Goal: Task Accomplishment & Management: Use online tool/utility

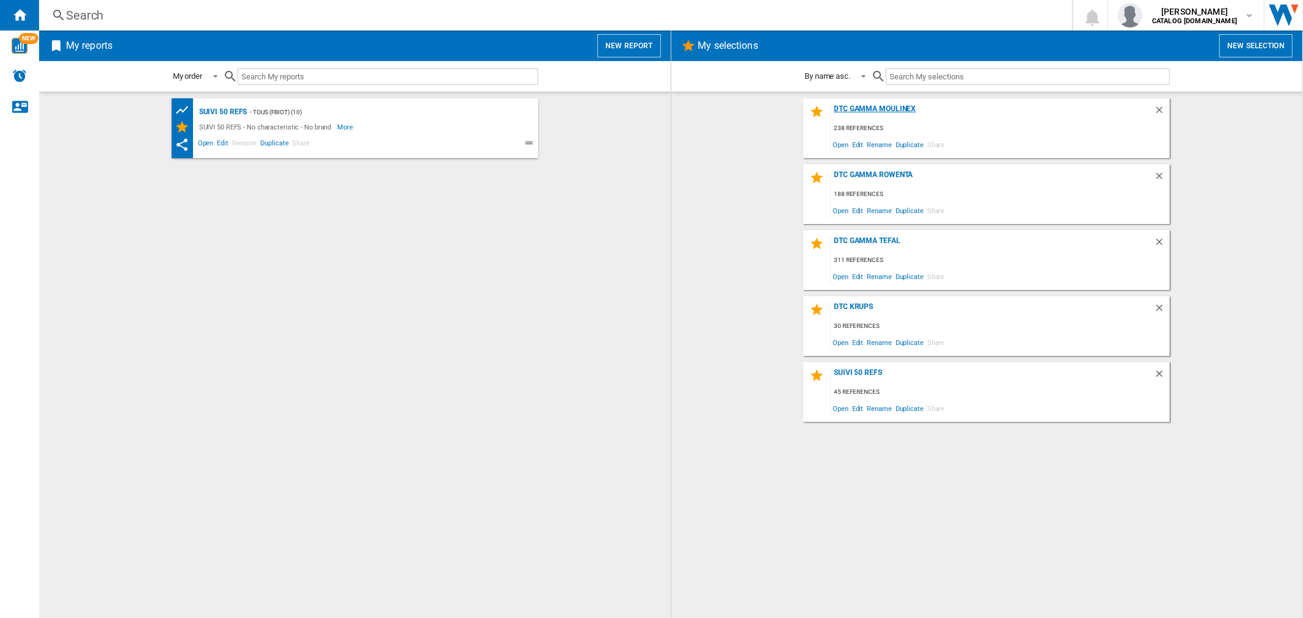
click at [892, 107] on div "DTC GAMMA MOULINEX" at bounding box center [992, 112] width 323 height 16
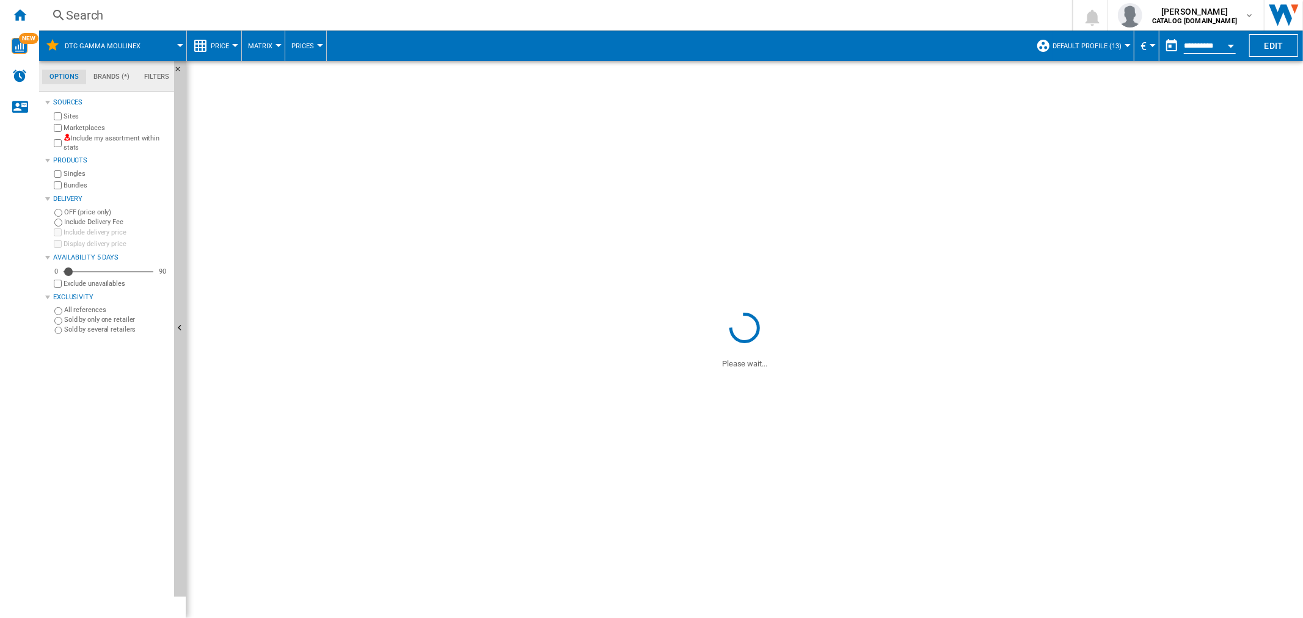
click at [1123, 52] on button "Default profile (13)" at bounding box center [1089, 46] width 75 height 31
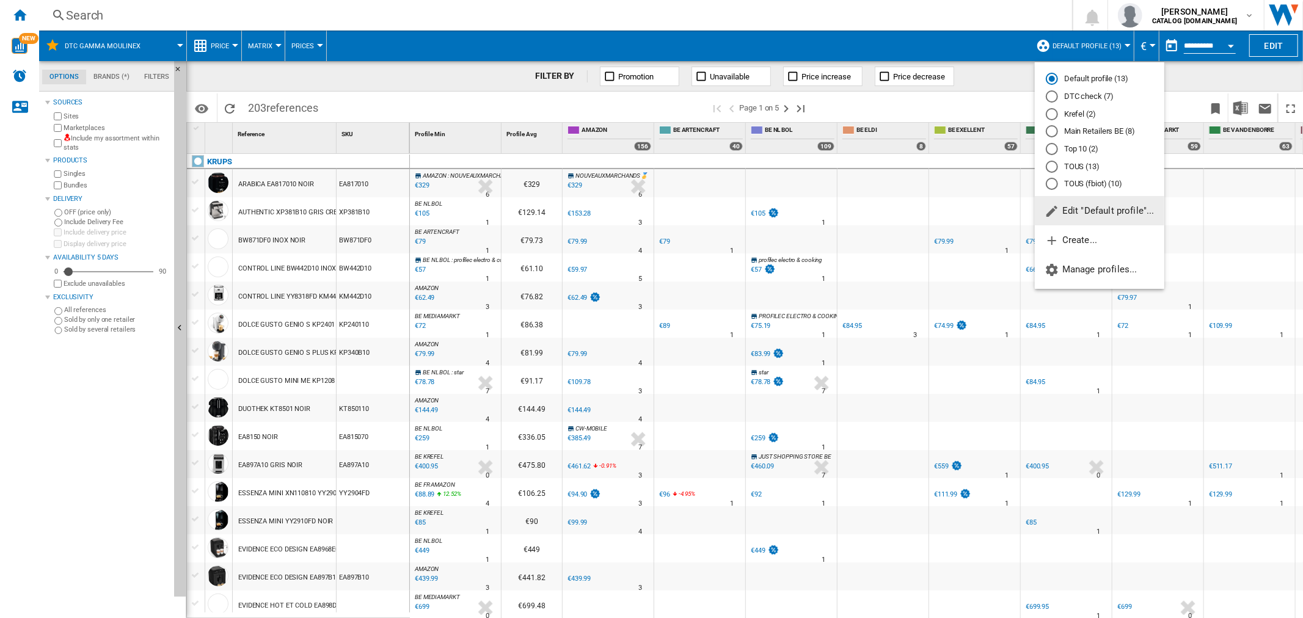
click at [1090, 95] on md-radio-button "DTC check (7)" at bounding box center [1100, 97] width 108 height 12
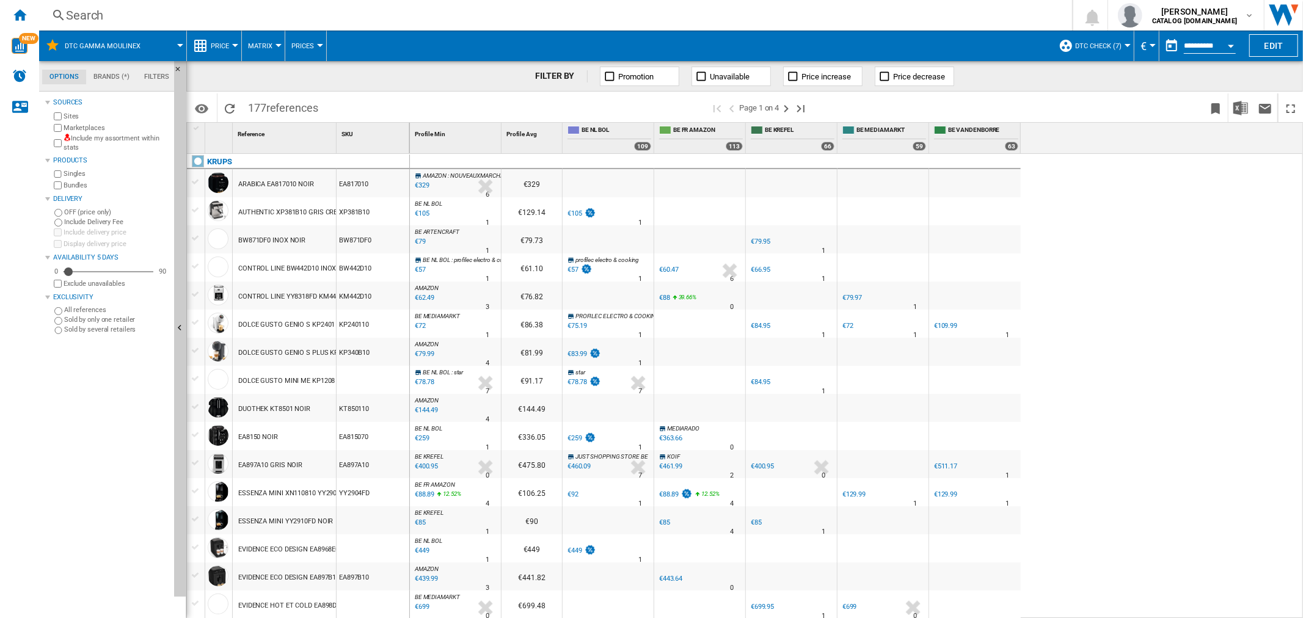
click at [86, 126] on label "Marketplaces" at bounding box center [117, 127] width 106 height 9
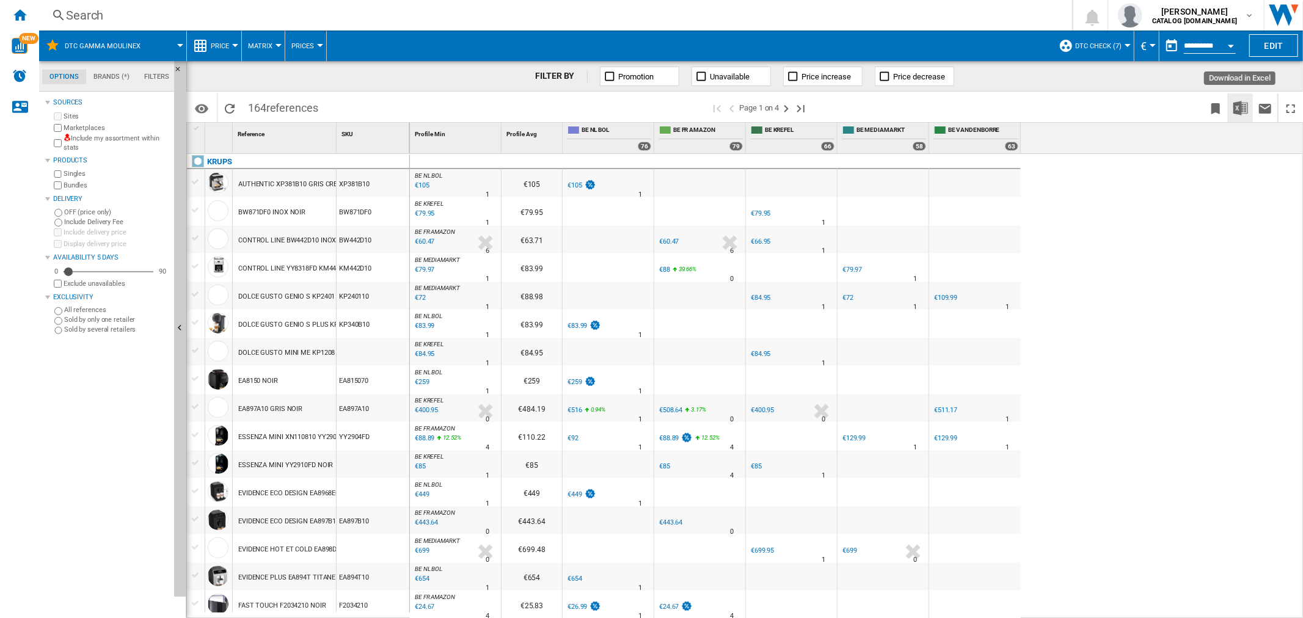
click at [1235, 113] on img "Download in Excel" at bounding box center [1240, 108] width 15 height 15
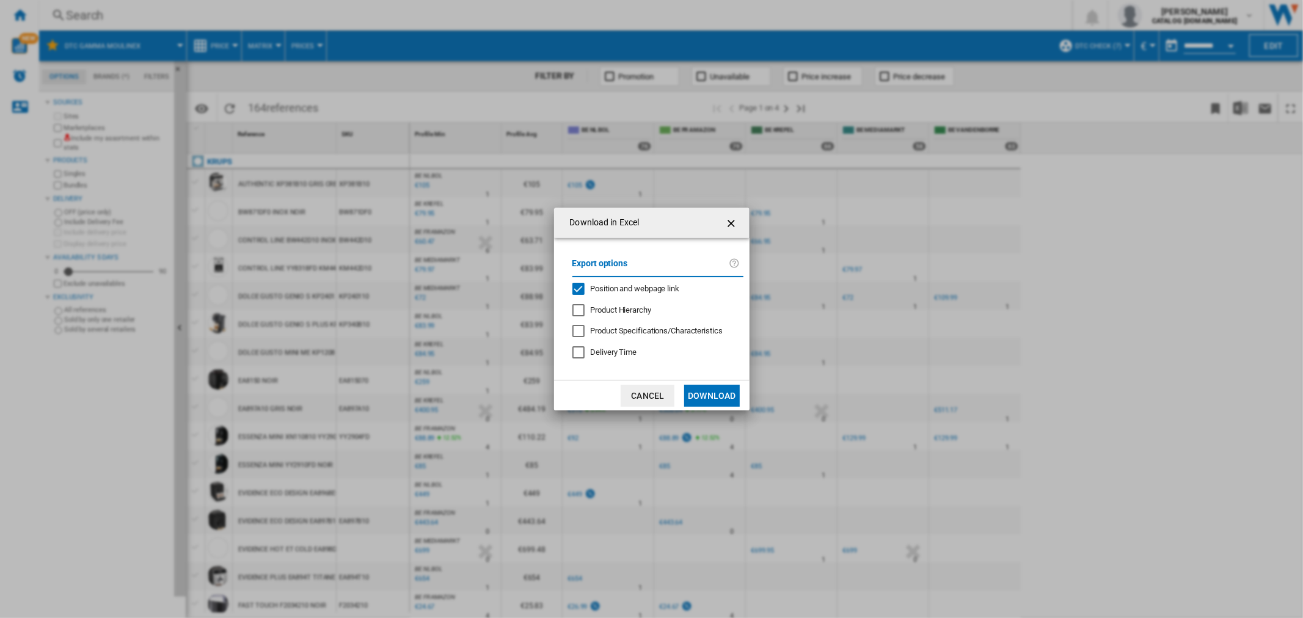
click at [630, 284] on span "Position and webpage link" at bounding box center [635, 288] width 89 height 9
click at [721, 390] on button "Download" at bounding box center [711, 396] width 55 height 22
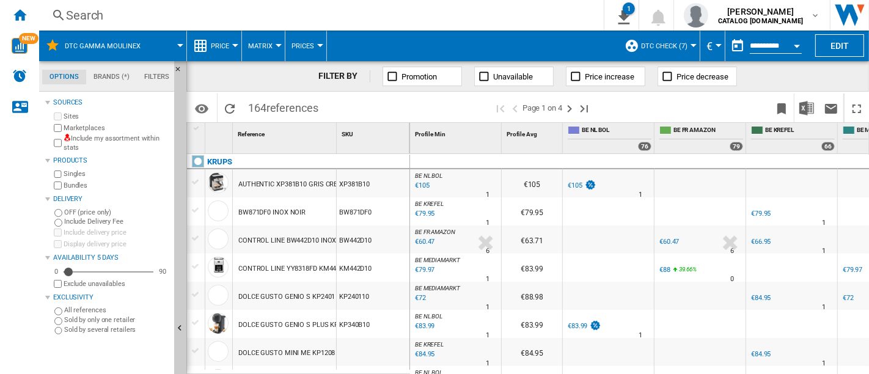
click at [184, 6] on div "Search Search 0 1 DTC GAMMA MOULINEX/No characteristic/No brand [Price Matrix] …" at bounding box center [454, 15] width 830 height 31
click at [108, 15] on div "Search" at bounding box center [319, 15] width 506 height 17
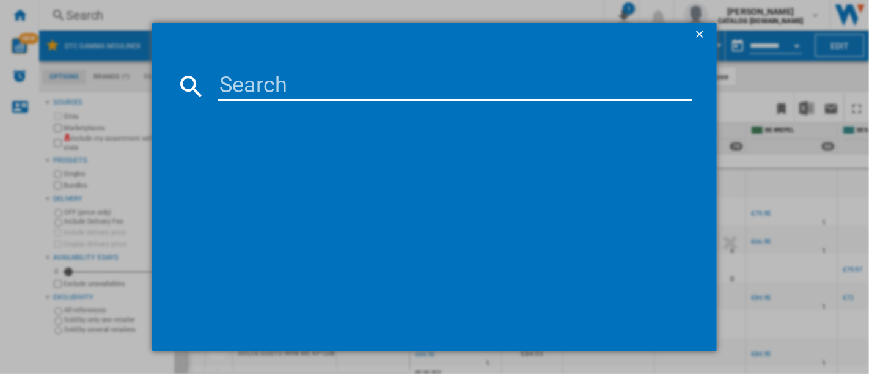
click at [275, 82] on input at bounding box center [455, 85] width 474 height 29
paste input "MZ730BF0"
type input "MZ730BF0"
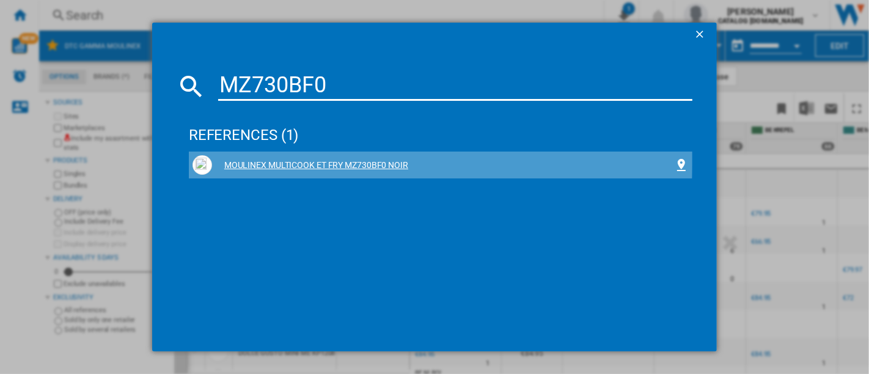
click at [260, 158] on div "MOULINEX MULTICOOK ET FRY MZ730BF0 NOIR" at bounding box center [440, 165] width 496 height 20
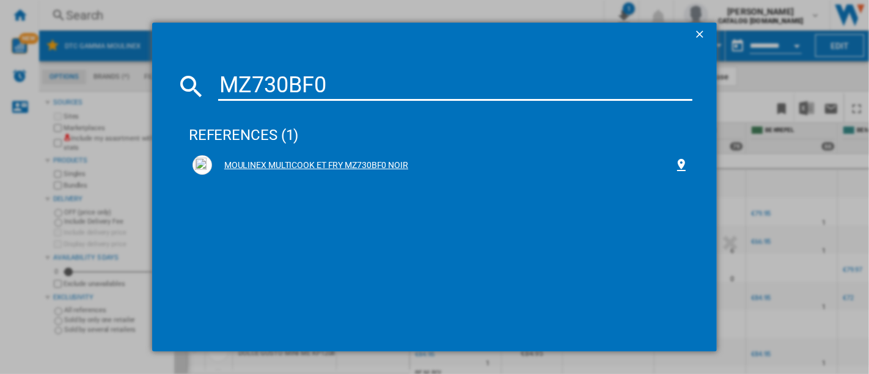
click at [346, 162] on div "MOULINEX MULTICOOK ET FRY MZ730BF0 NOIR" at bounding box center [443, 165] width 462 height 12
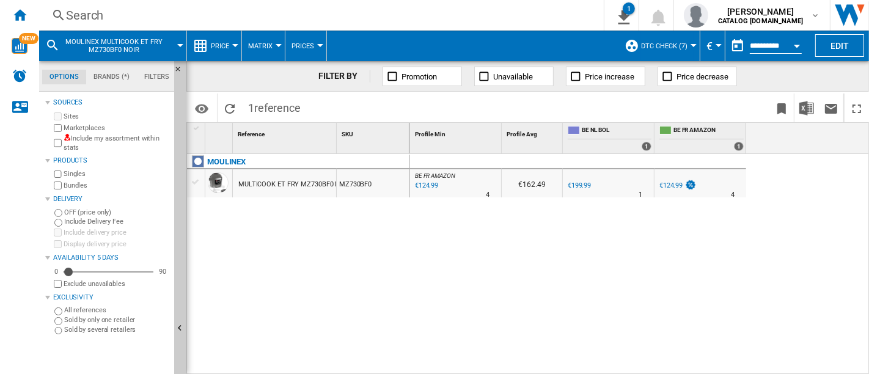
click at [281, 12] on div "Search" at bounding box center [319, 15] width 506 height 17
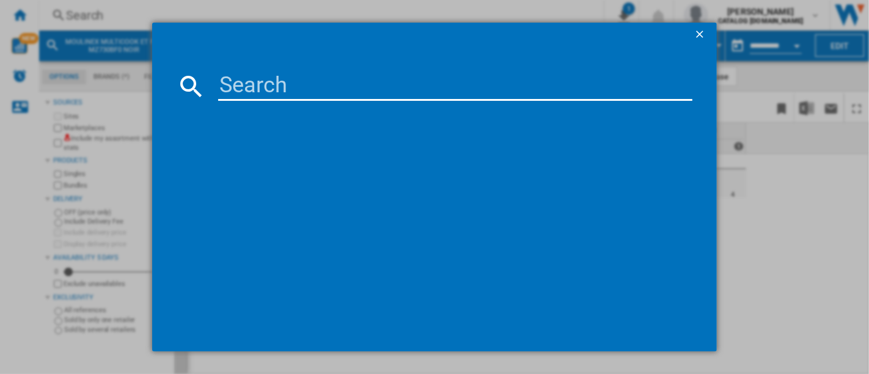
click at [288, 81] on input at bounding box center [455, 85] width 474 height 29
type input "YY5381FD"
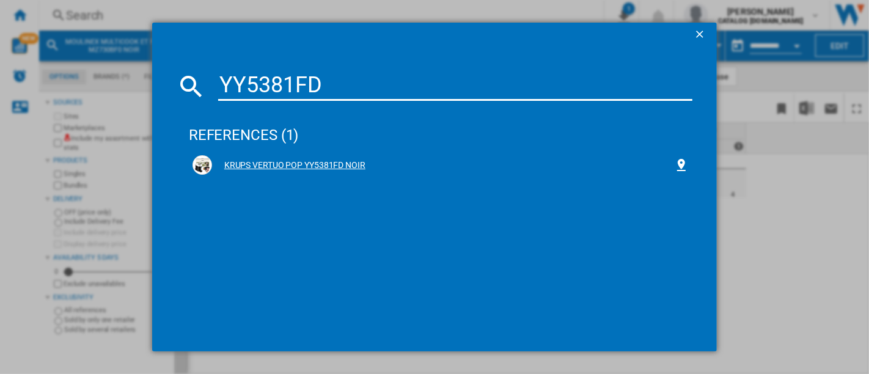
click at [300, 158] on div "KRUPS VERTUO POP YY5381FD NOIR" at bounding box center [440, 165] width 496 height 20
click at [270, 158] on div "KRUPS VERTUO POP YY5381FD NOIR" at bounding box center [440, 165] width 496 height 20
click at [338, 161] on div "KRUPS VERTUO POP YY5381FD NOIR" at bounding box center [443, 165] width 462 height 12
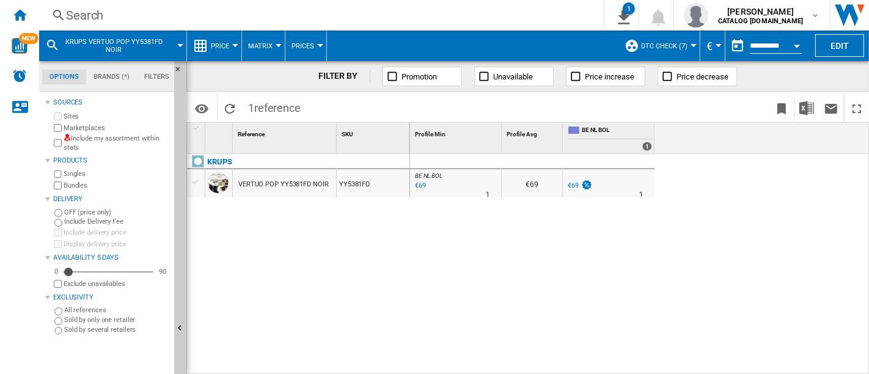
click at [401, 15] on div "Search" at bounding box center [319, 15] width 506 height 17
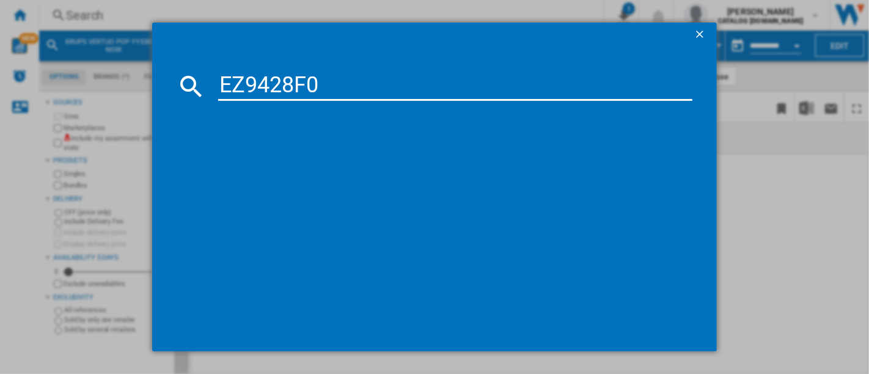
type input "EZ9428F0"
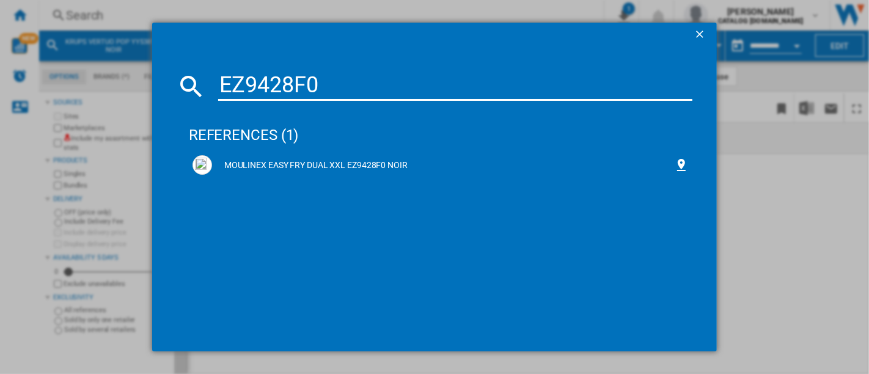
click at [288, 147] on div "references (1)" at bounding box center [440, 129] width 503 height 45
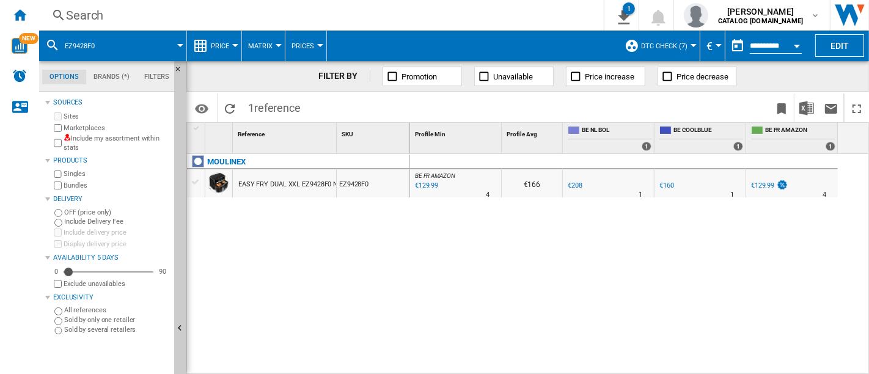
drag, startPoint x: 820, startPoint y: 250, endPoint x: 496, endPoint y: 128, distance: 346.8
click at [820, 250] on div "BE FR AMAZON : BE FR [DOMAIN_NAME] BE -1.0 % €129.99 % N/A 4 BE FR AMAZON : BE …" at bounding box center [640, 265] width 460 height 222
drag, startPoint x: 370, startPoint y: 187, endPoint x: 343, endPoint y: 186, distance: 26.3
click at [343, 186] on div "EZ9428F0" at bounding box center [373, 183] width 73 height 28
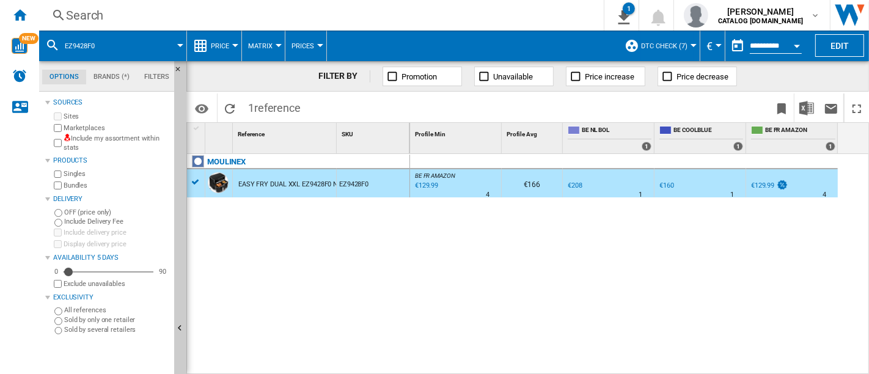
click at [356, 183] on div "EZ9428F0" at bounding box center [373, 183] width 73 height 28
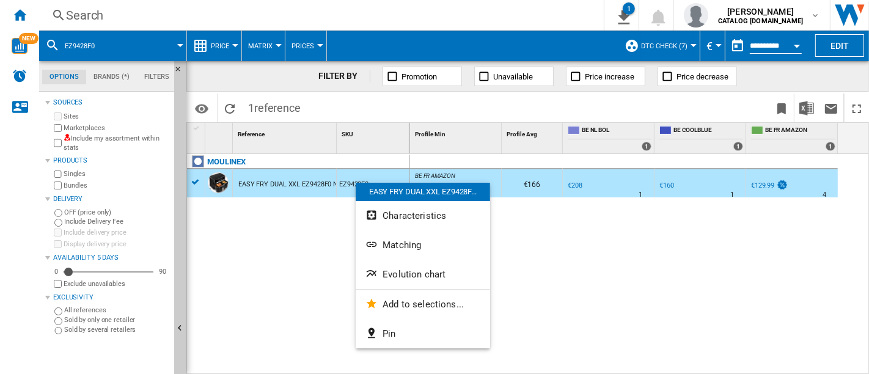
click at [325, 237] on div at bounding box center [434, 187] width 869 height 374
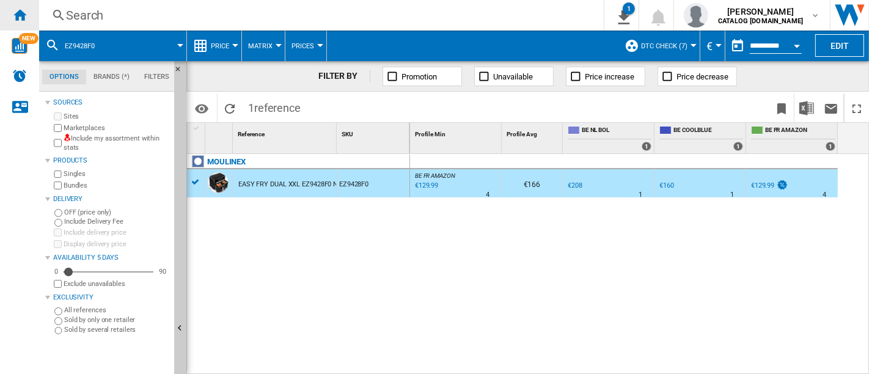
click at [20, 10] on ng-md-icon "Home" at bounding box center [19, 14] width 15 height 15
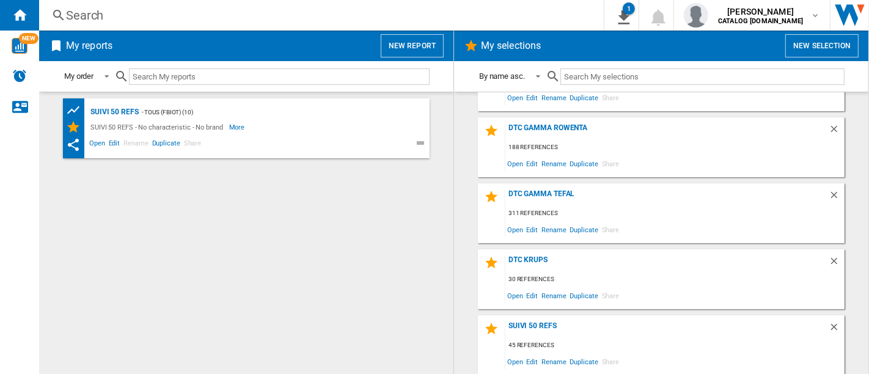
scroll to position [47, 0]
click at [530, 200] on div "DTC GAMMA TEFAL" at bounding box center [666, 197] width 323 height 16
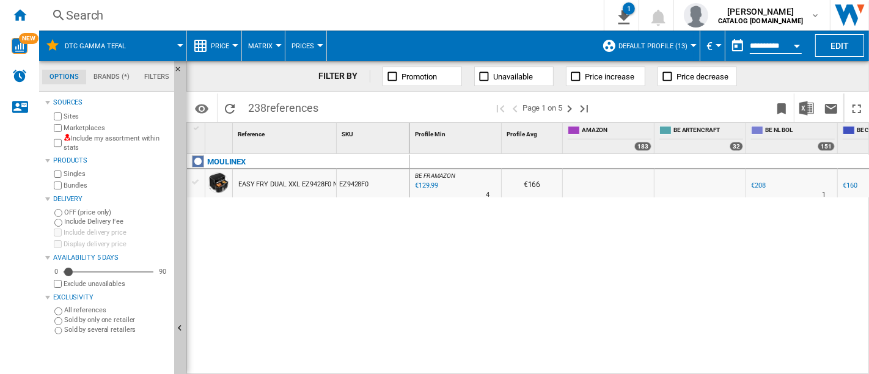
click at [666, 45] on span "Default profile (13)" at bounding box center [652, 46] width 69 height 8
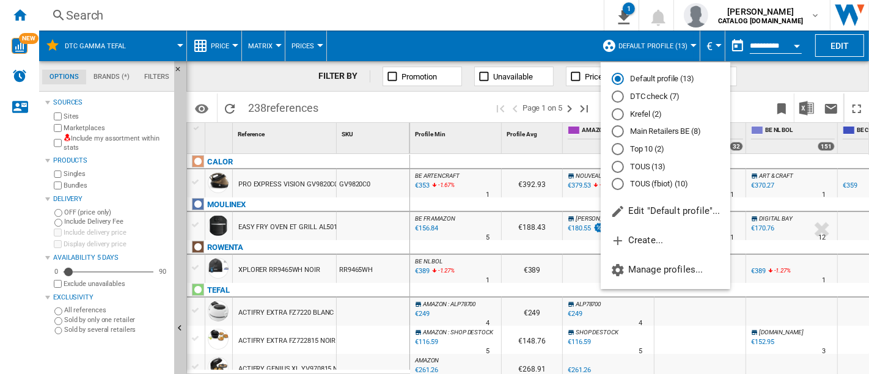
click at [641, 94] on md-radio-button "DTC check (7)" at bounding box center [665, 97] width 108 height 12
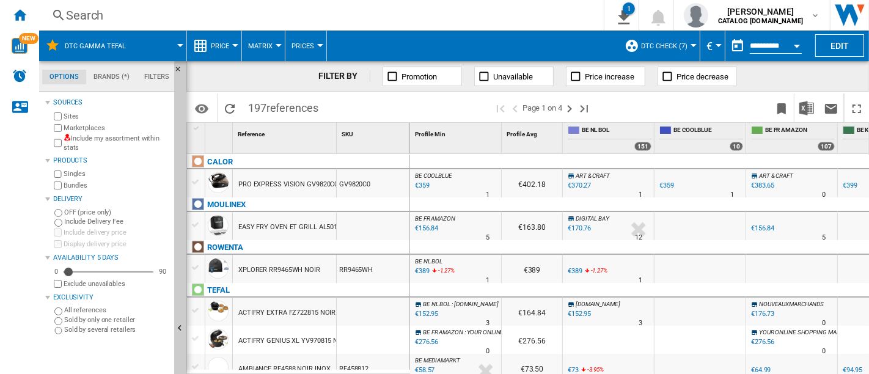
click at [75, 128] on label "Marketplaces" at bounding box center [117, 127] width 106 height 9
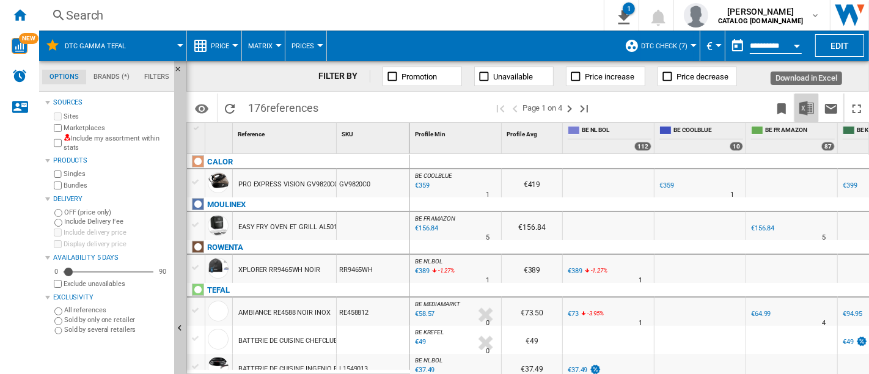
click at [809, 106] on img "Download in Excel" at bounding box center [806, 108] width 15 height 15
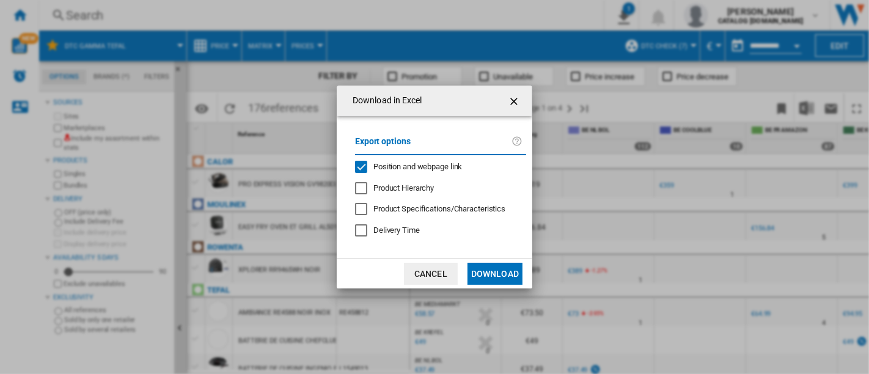
click at [432, 165] on span "Position and webpage link" at bounding box center [417, 166] width 89 height 9
click at [497, 263] on button "Download" at bounding box center [494, 274] width 55 height 22
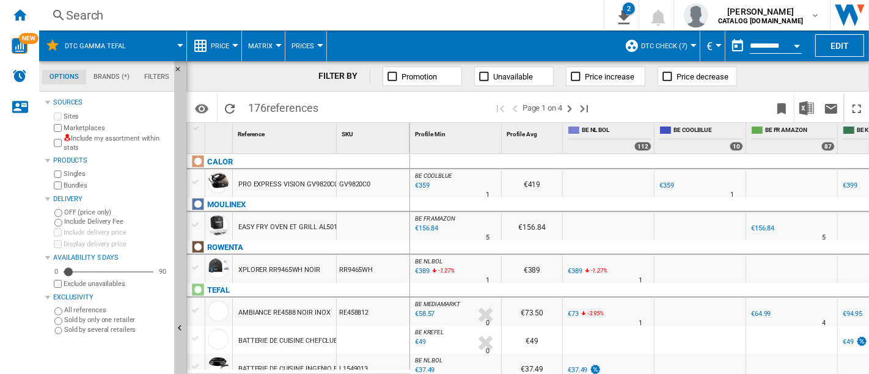
click at [174, 10] on div "Search" at bounding box center [319, 15] width 506 height 17
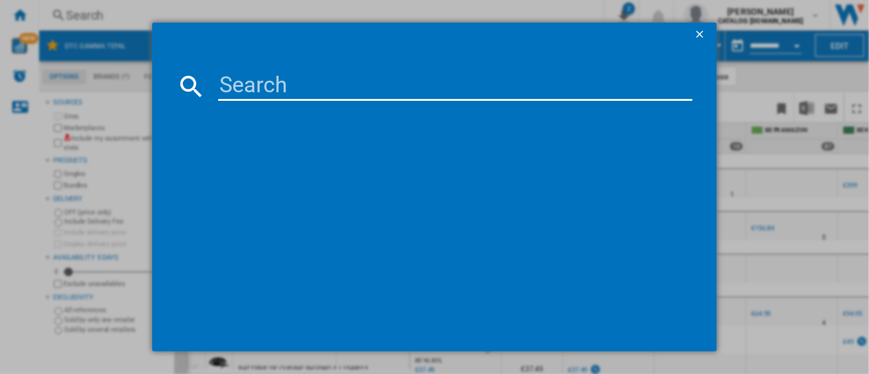
click at [260, 82] on input at bounding box center [455, 85] width 474 height 29
type input "GC784D10"
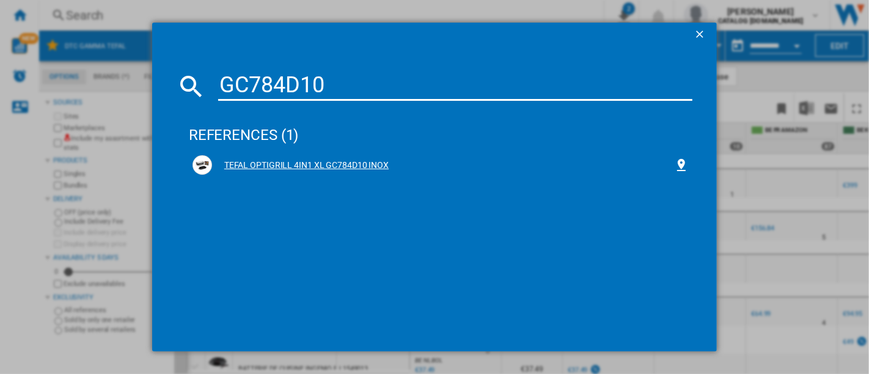
click at [338, 155] on div "TEFAL OPTIGRILL 4IN1 XL GC784D10 INOX" at bounding box center [440, 165] width 496 height 20
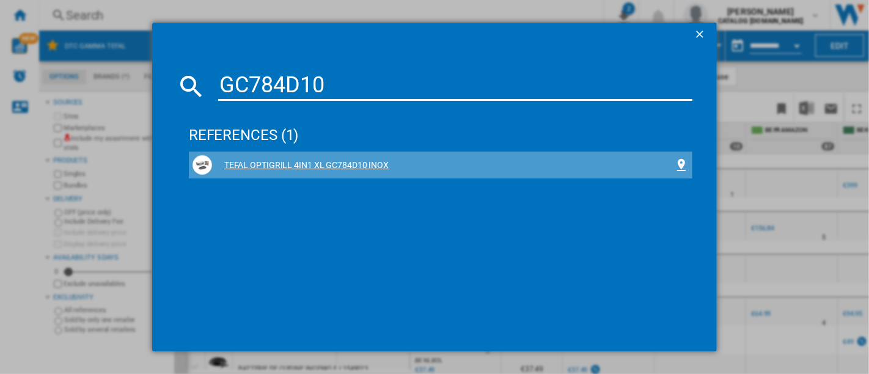
click at [340, 166] on div "TEFAL OPTIGRILL 4IN1 XL GC784D10 INOX" at bounding box center [443, 165] width 462 height 12
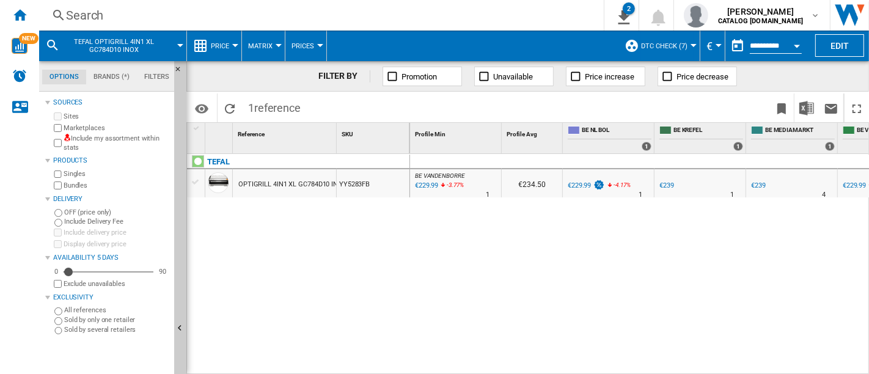
drag, startPoint x: 742, startPoint y: 367, endPoint x: 775, endPoint y: 363, distance: 32.6
click at [775, 363] on div "BE VANDENBORRE : BE FR VANDENBORRE -1.0 % €229.99 -3.77 % N/A 1 BE VANDENBORRE …" at bounding box center [640, 265] width 460 height 222
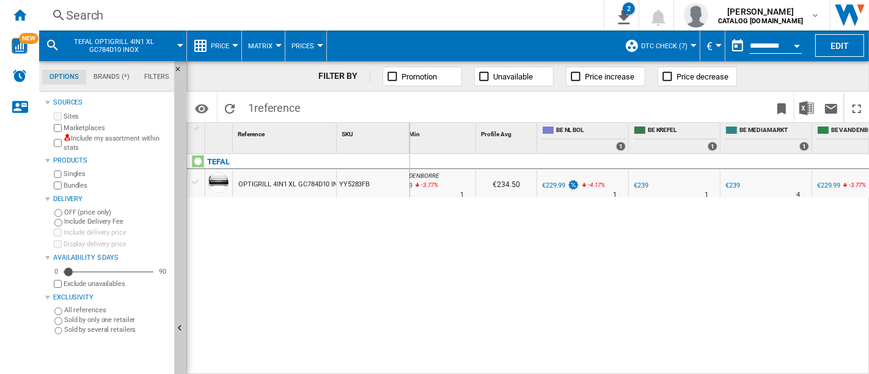
scroll to position [0, 37]
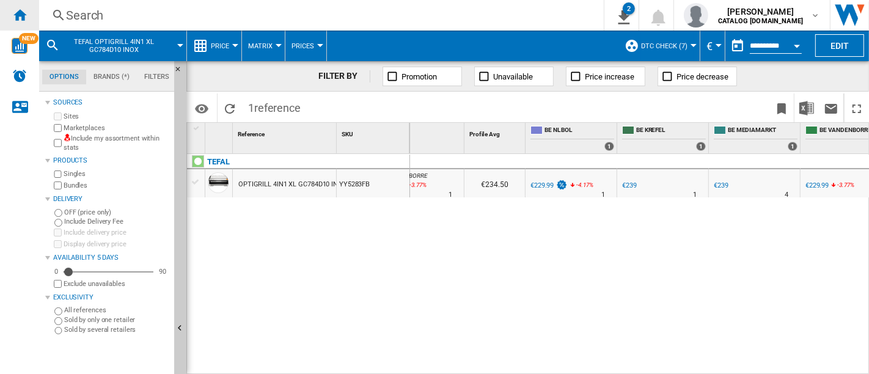
click at [22, 13] on ng-md-icon "Home" at bounding box center [19, 14] width 15 height 15
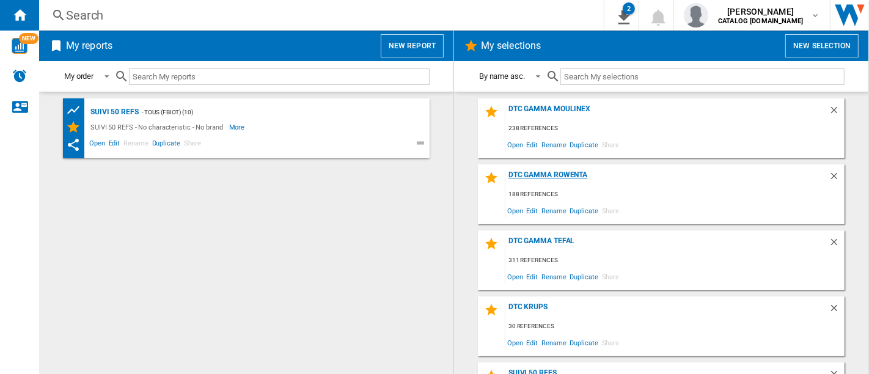
click at [562, 170] on div "DTC Gamma Rowenta" at bounding box center [666, 178] width 323 height 16
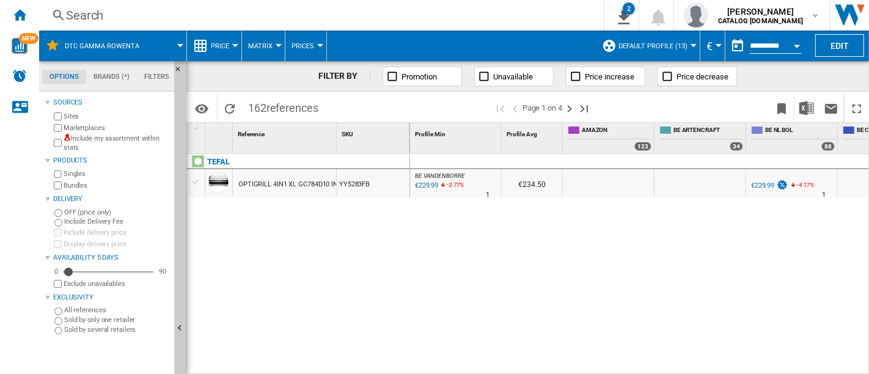
click at [687, 45] on button "Default profile (13)" at bounding box center [655, 46] width 75 height 31
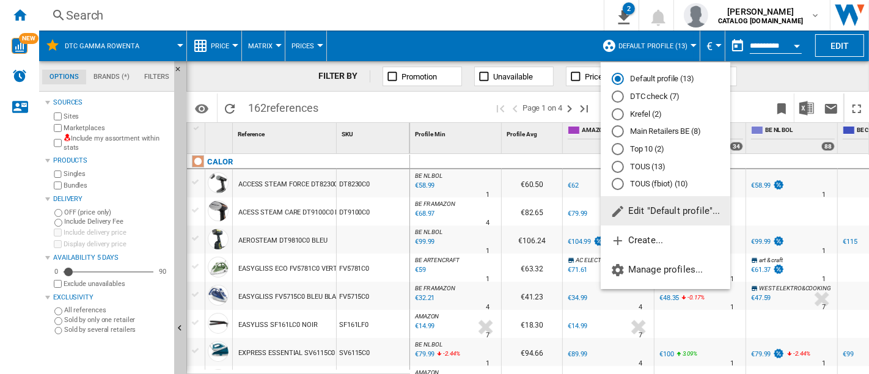
click at [649, 93] on md-radio-button "DTC check (7)" at bounding box center [665, 97] width 108 height 12
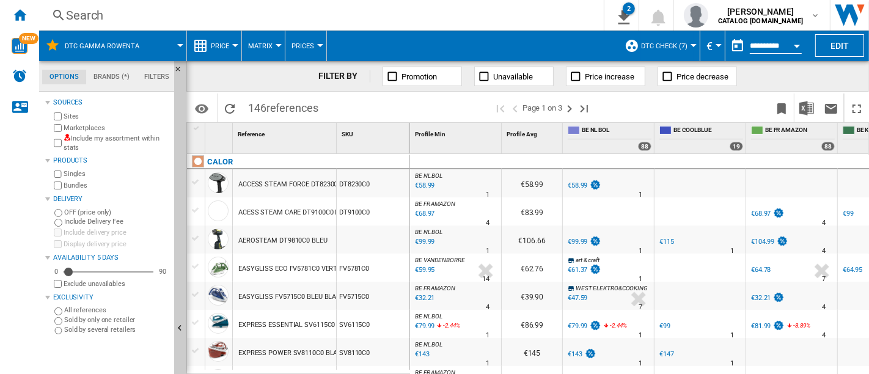
click at [683, 42] on span "DTC check (7)" at bounding box center [664, 46] width 46 height 8
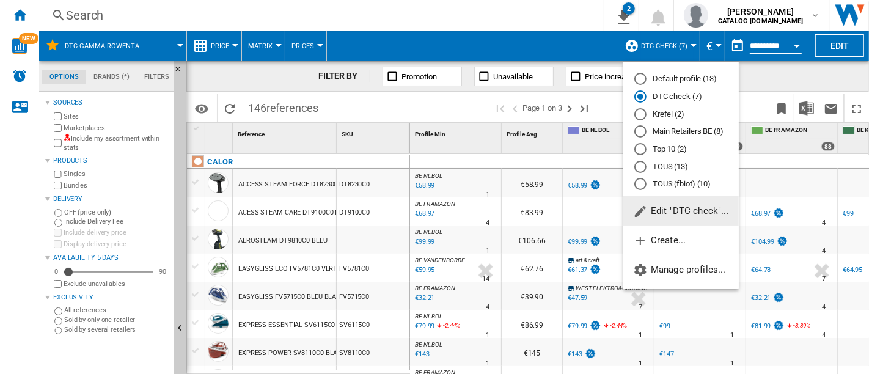
click at [683, 42] on md-backdrop at bounding box center [434, 187] width 869 height 374
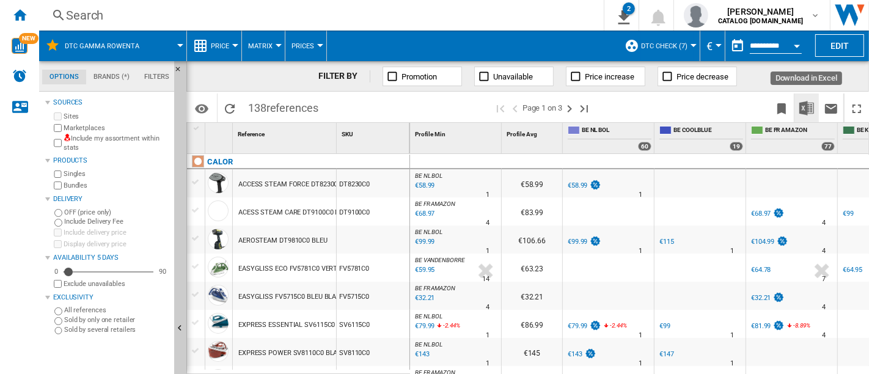
click at [803, 102] on img "Download in Excel" at bounding box center [806, 108] width 15 height 15
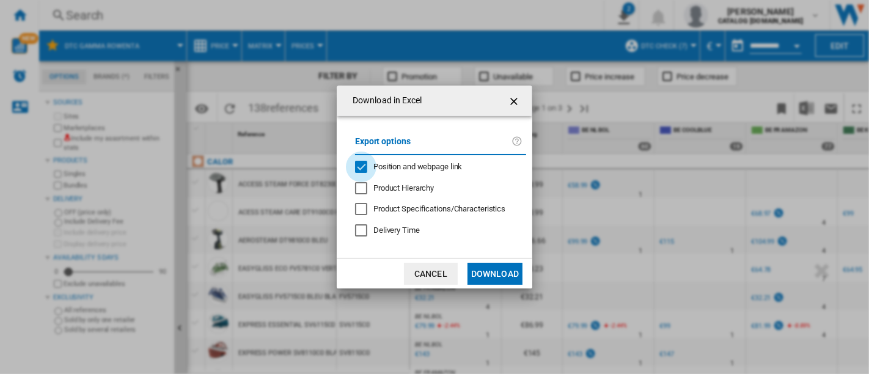
click at [364, 163] on div "Position and webpage link" at bounding box center [361, 167] width 12 height 12
click at [496, 264] on button "Download" at bounding box center [494, 274] width 55 height 22
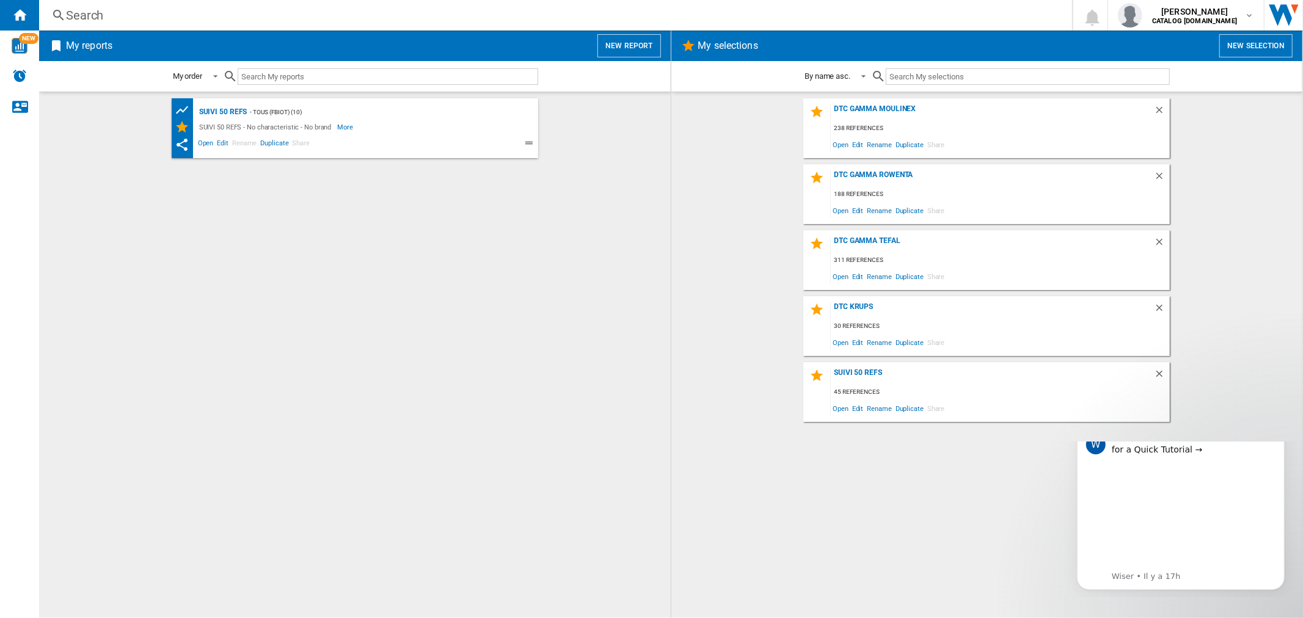
click at [864, 234] on div "DTC GAMMA TEFAL 311 references Open Edit Rename Duplicate Share" at bounding box center [986, 260] width 367 height 60
click at [863, 240] on div "DTC GAMMA TEFAL" at bounding box center [992, 244] width 323 height 16
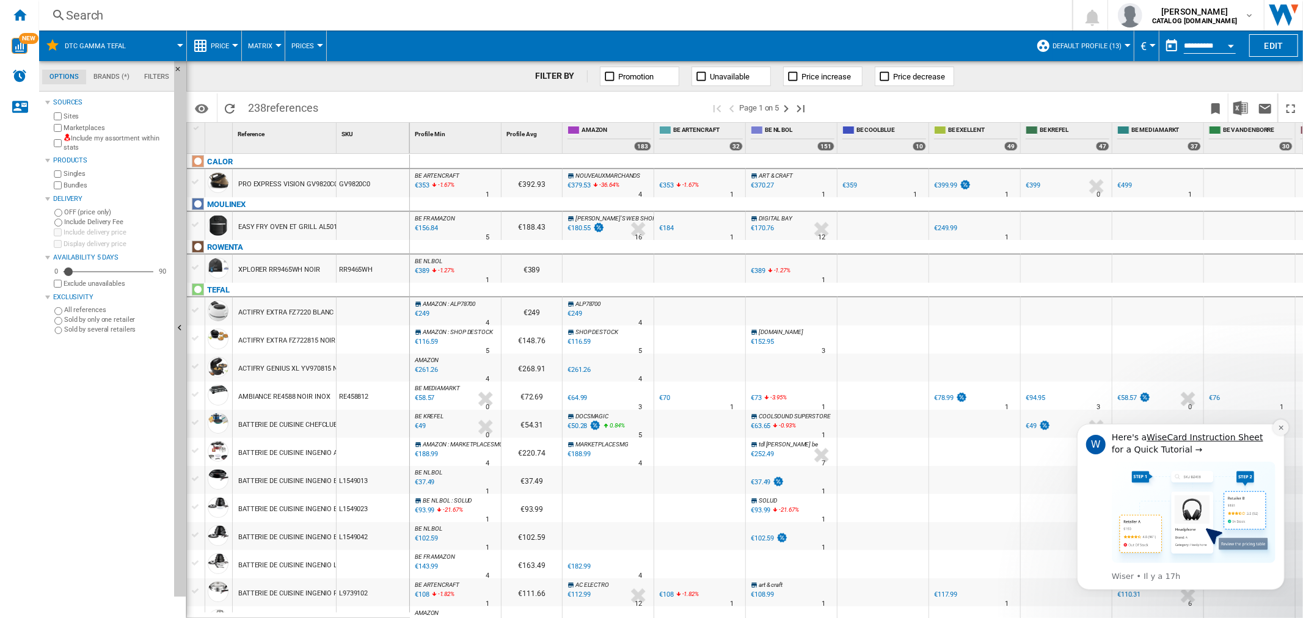
click at [1278, 424] on icon "Dismiss notification" at bounding box center [1280, 427] width 7 height 7
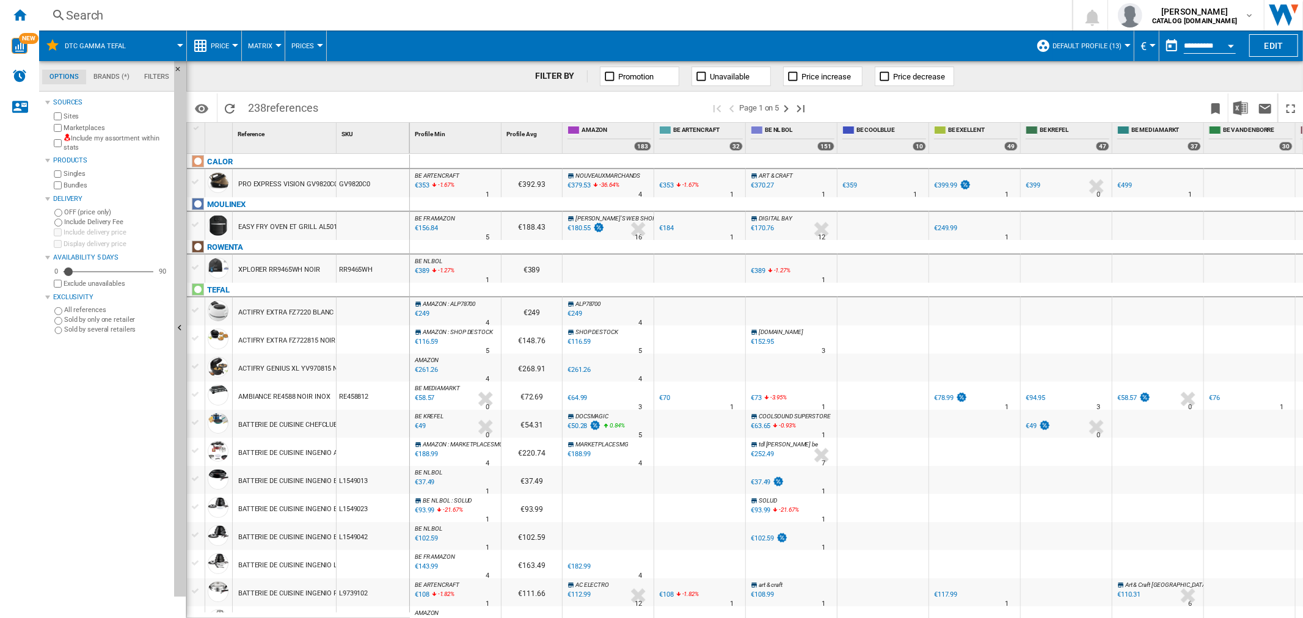
click at [1081, 45] on span "Default profile (13)" at bounding box center [1086, 46] width 69 height 8
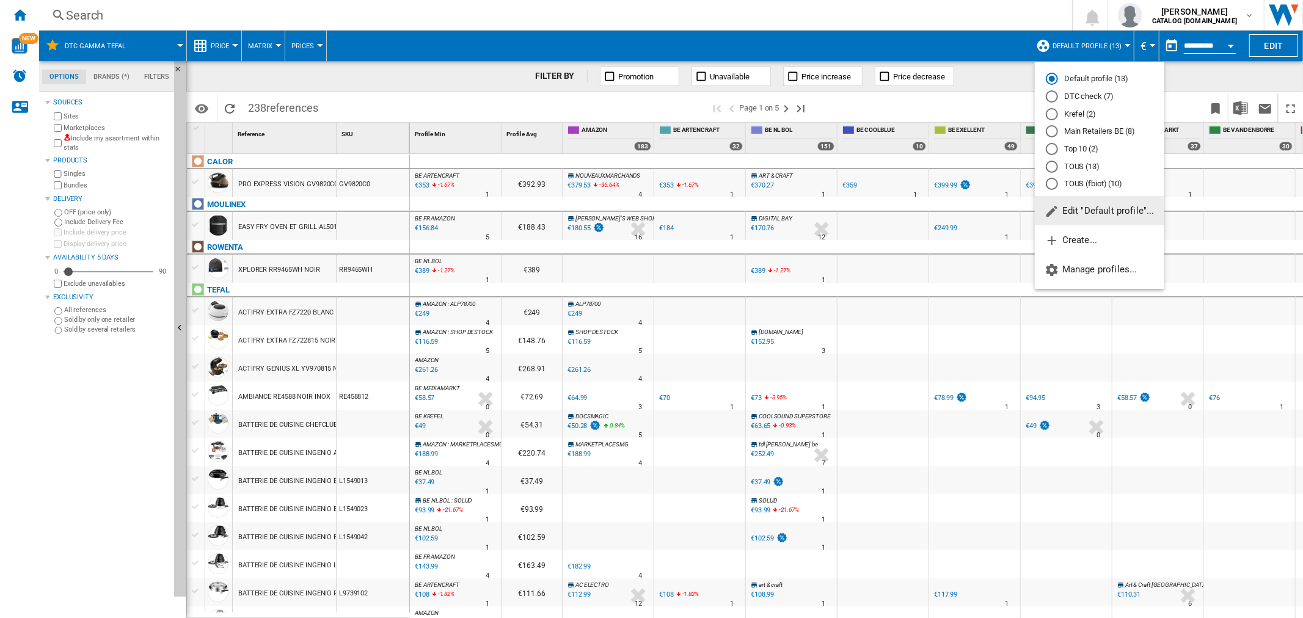
drag, startPoint x: 1082, startPoint y: 95, endPoint x: 1085, endPoint y: 84, distance: 11.6
click at [1082, 95] on md-radio-button "DTC check (7)" at bounding box center [1100, 97] width 108 height 12
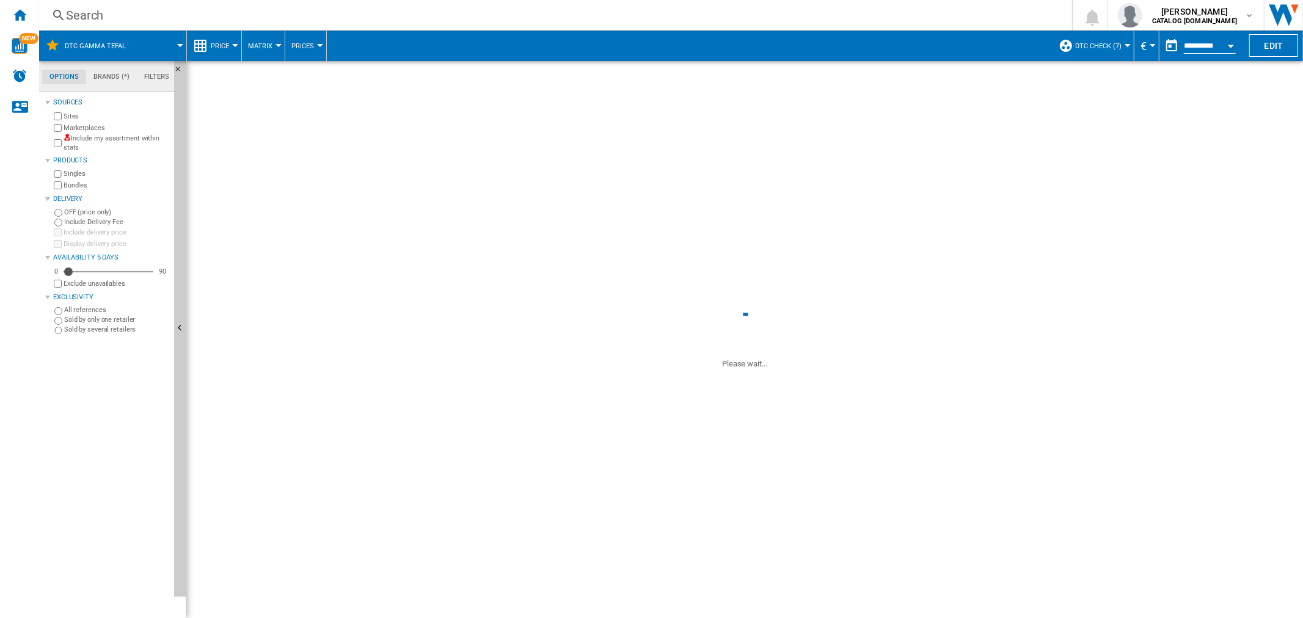
click at [1097, 44] on span "Default profile (13)" at bounding box center [1086, 46] width 69 height 8
click at [1049, 42] on md-backdrop at bounding box center [651, 309] width 1303 height 618
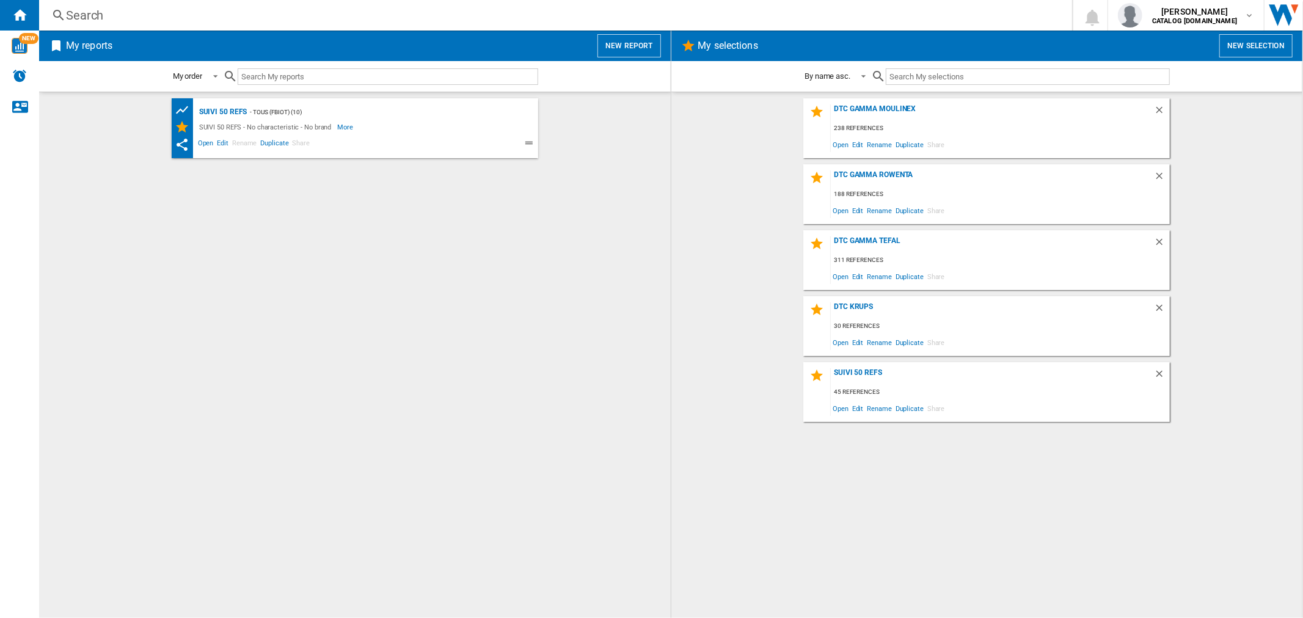
click at [217, 18] on div "Search" at bounding box center [553, 15] width 974 height 17
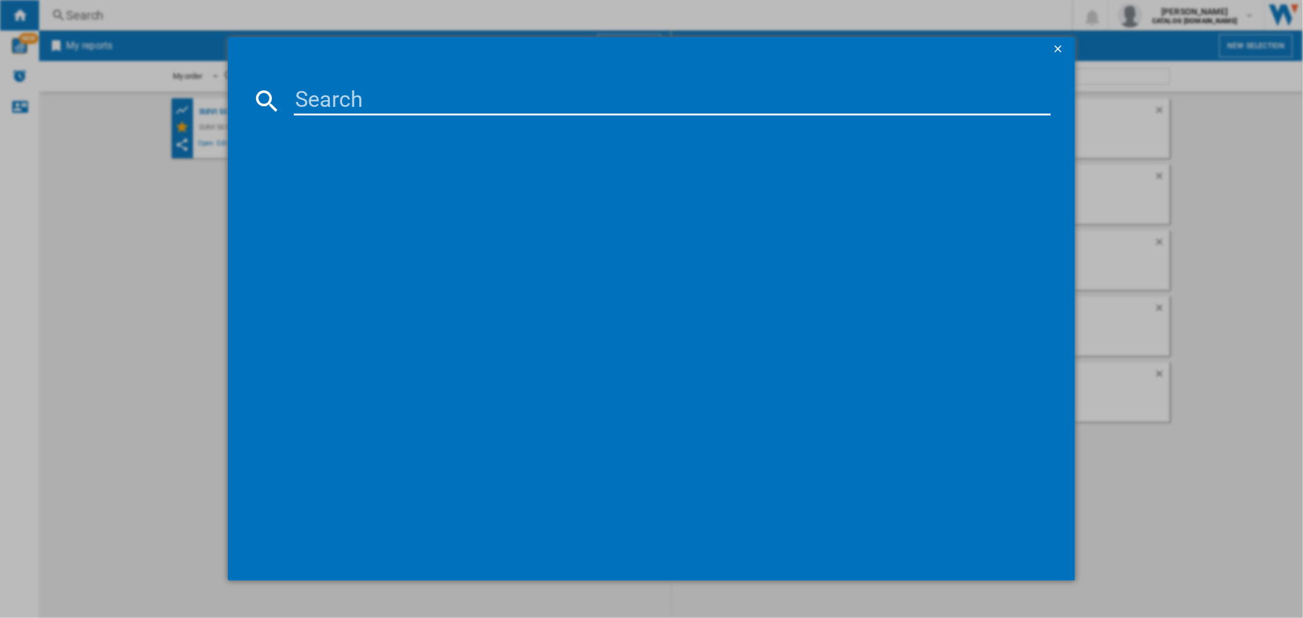
click at [407, 92] on input at bounding box center [672, 100] width 756 height 29
paste input "1510002890"
type input "1510002890"
